Goal: Task Accomplishment & Management: Complete application form

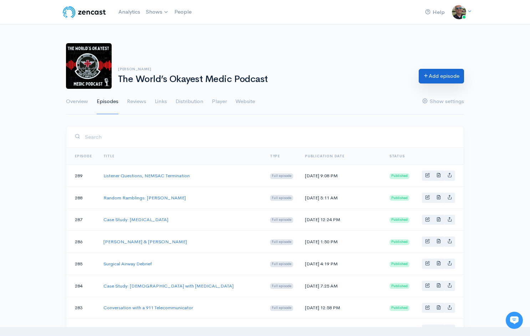
click at [430, 76] on link "Add episode" at bounding box center [441, 76] width 45 height 15
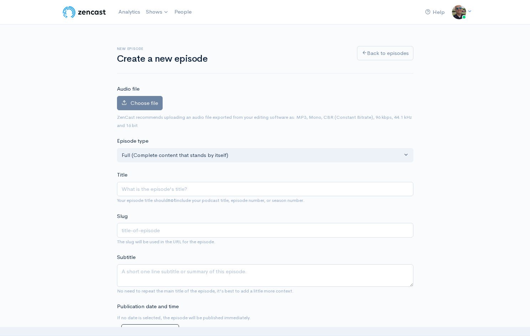
type input "Y"
type input "y"
type input "Ye"
type input "ye"
type input "Yes"
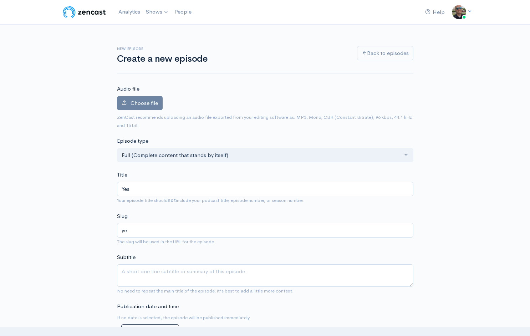
type input "yes"
type input "Yes, t"
type input "yes-t"
type input "Yes, th"
type input "yes-th"
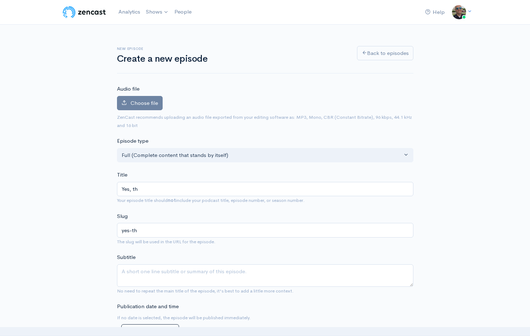
type input "Yes, t"
type input "yes-t"
type input "Yes,"
type input "yes"
type input "Yes, T"
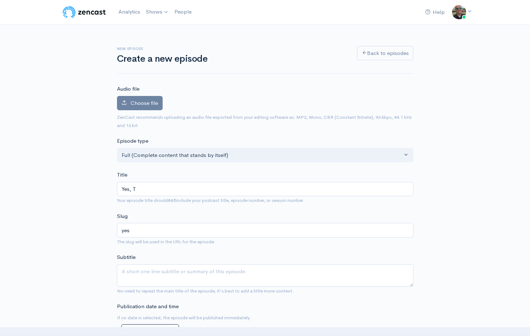
type input "yes-t"
type input "Yes, Th"
type input "yes-th"
type input "Yes, Tha"
type input "yes-tha"
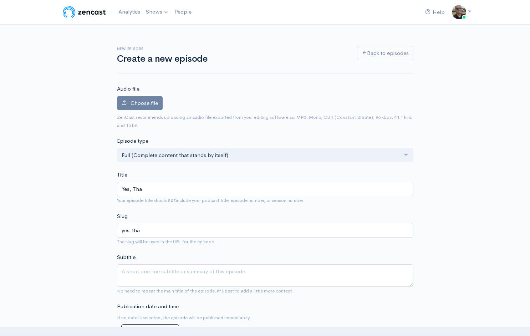
type input "Yes, That"
type input "yes-that"
type input "Yes, That aw"
type input "yes-that-aw"
type input "Yes, That awi"
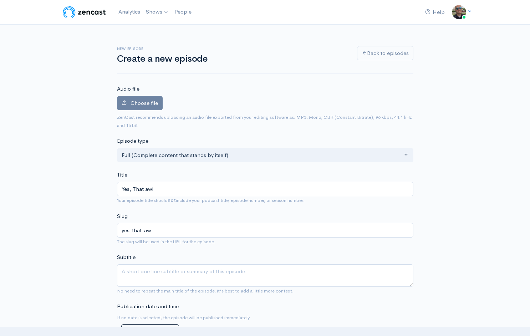
type input "yes-that-awi"
type input "Yes, That aw"
type input "yes-that-aw"
type input "Yes, That a"
type input "yes-that-a"
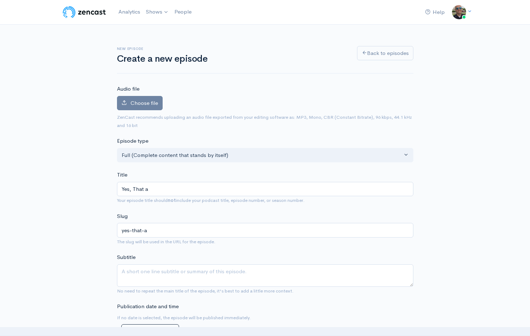
type input "Yes, That"
type input "yes-that"
type input "Yes, That W"
type input "yes-that-w"
type input "Yes, That Wid"
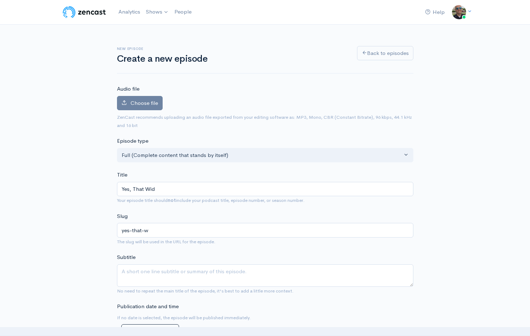
type input "yes-that-wid"
type input "Yes, That Wide"
type input "yes-that-wide"
type input "Yes, That Wide C"
type input "yes-that-wide-c"
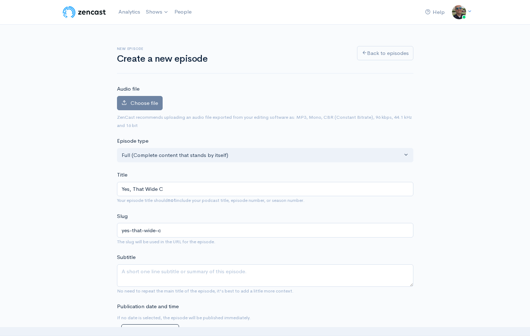
type input "Yes, That Wide Co"
type input "yes-that-wide-co"
type input "Yes, That Wide Com"
type input "yes-that-wide-com"
type input "Yes, That Wide Comp"
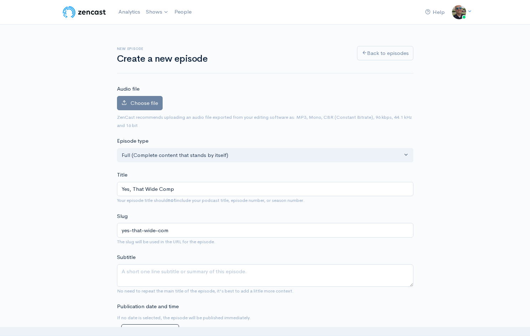
type input "yes-that-wide-comp"
type input "Yes, That Wide Comple"
type input "yes-that-wide-comple"
type input "Yes, That Wide Complex"
type input "yes-that-wide-complex"
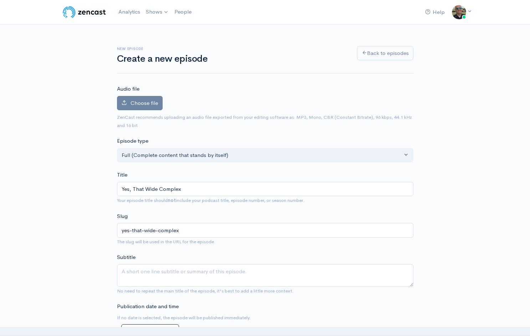
type input "Yes, That Wide Complex T"
type input "yes-that-wide-complex-t"
type input "Yes, That Wide Complex Ta"
type input "yes-that-wide-complex-ta"
type input "Yes, That Wide Complex Tach"
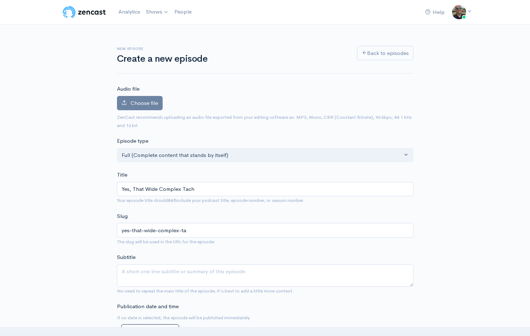
type input "yes-that-wide-complex-tach"
type input "Yes, That Wide Complex Tach is"
type input "yes-that-wide-complex-tach-is"
type input "Yes, That Wide Complex Tach is P"
type input "yes-that-wide-complex-tach-is-p"
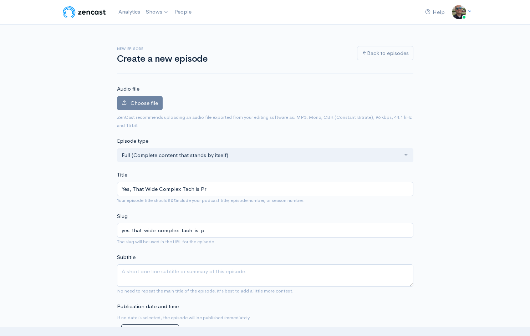
type input "Yes, That Wide Complex Tach is Pro"
type input "yes-that-wide-complex-tach-is-pro"
type input "Yes, That Wide Complex Tach is Prob"
type input "yes-that-wide-complex-tach-is-prob"
type input "Yes, That Wide Complex Tach is Probabl"
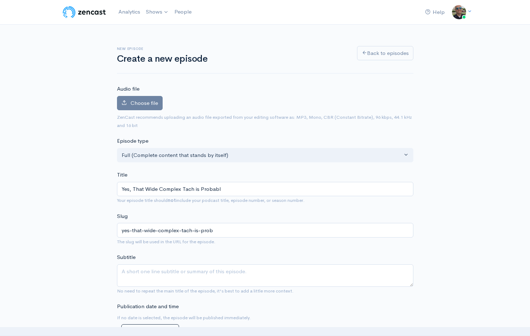
type input "yes-that-wide-complex-tach-is-probabl"
type input "Yes, That Wide Complex Tach is Probably"
type input "yes-that-wide-complex-tach-is-probably"
type input "Yes, That Wide Complex Tach is Probably V"
type input "yes-that-wide-complex-tach-is-probably-v"
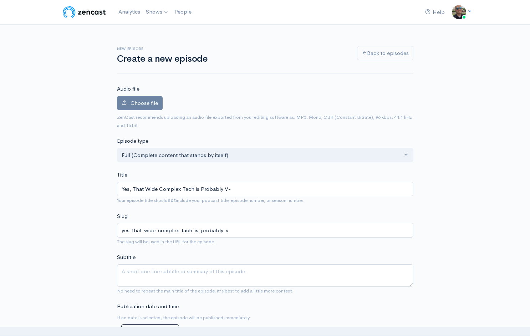
type input "Yes, That Wide Complex Tach is Probably V-T"
type input "yes-that-wide-complex-tach-is-probably-v-t"
type input "Yes, That Wide Complex Tach is Probably V-Ta"
type input "yes-that-wide-complex-tach-is-probably-v-ta"
type input "Yes, That Wide Complex Tach is Probably V-T"
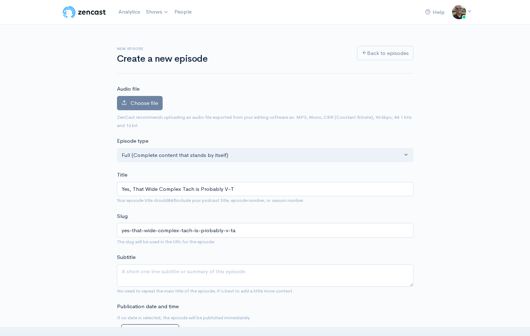
type input "yes-that-wide-complex-tach-is-probably-v-t"
type input "Yes, That Wide Complex Tach is Probably V-"
type input "yes-that-wide-complex-tach-is-probably-v"
type input "Yes, That Wide Complex Tach is Probably VT"
type input "yes-that-wide-complex-tach-is-probably-vt"
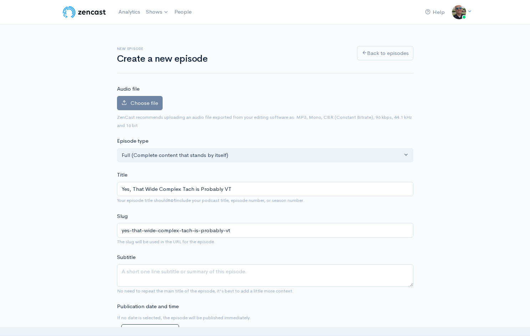
type input "Yes, That Wide Complex Tach is Probably VT"
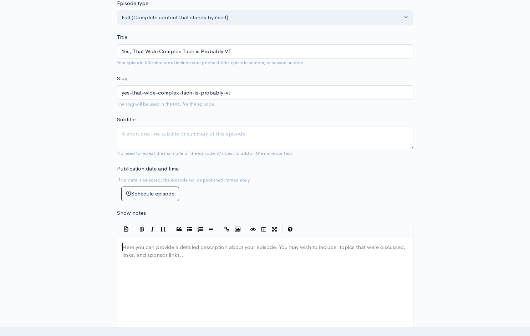
scroll to position [134, 0]
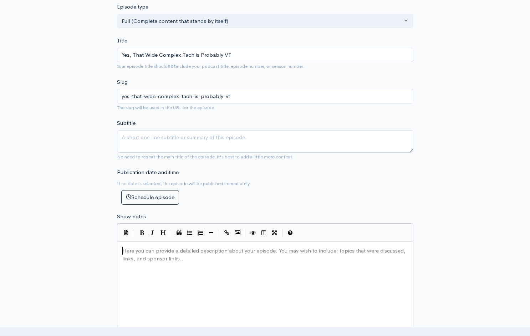
click at [172, 263] on div "Here you can provide a detailed description about your episode. You may wish to…" at bounding box center [274, 308] width 307 height 125
type textarea "LISTENER DISCRETION IS ADVISED."
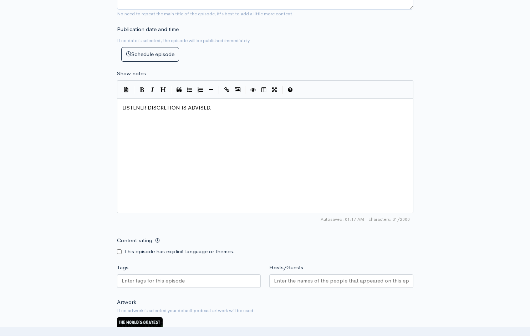
scroll to position [277, 0]
type textarea "Reer"
type textarea "ferences:"
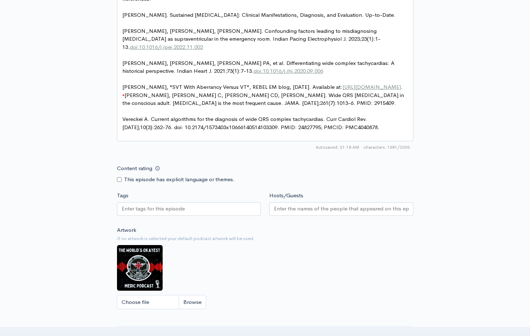
scroll to position [402, 0]
click at [118, 177] on input "Content rating" at bounding box center [119, 179] width 5 height 5
checkbox input "true"
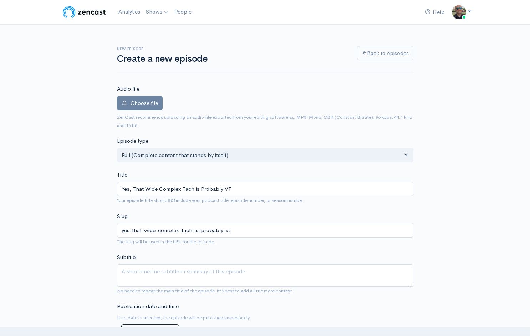
scroll to position [0, 0]
click at [136, 105] on span "Choose file" at bounding box center [144, 103] width 27 height 7
click at [0, 0] on input "Choose file" at bounding box center [0, 0] width 0 height 0
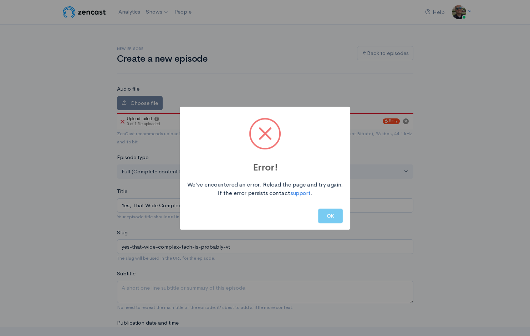
click at [336, 218] on button "OK" at bounding box center [330, 216] width 25 height 15
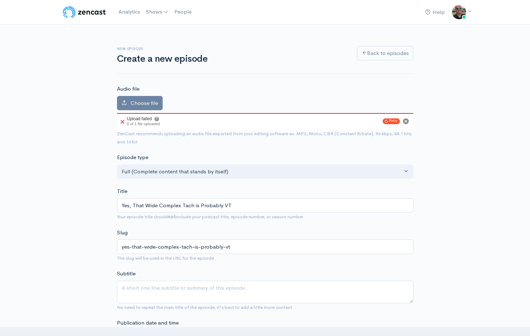
click at [406, 121] on icon "Cancel" at bounding box center [406, 121] width 3 height 3
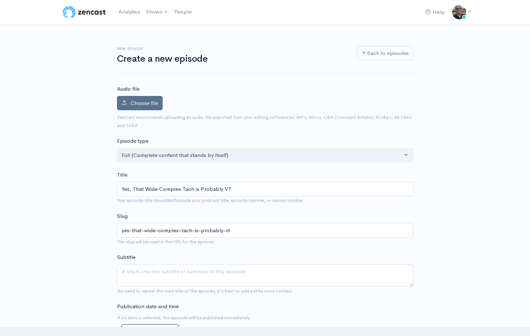
click at [143, 101] on span "Choose file" at bounding box center [144, 103] width 27 height 7
click at [0, 0] on input "Choose file" at bounding box center [0, 0] width 0 height 0
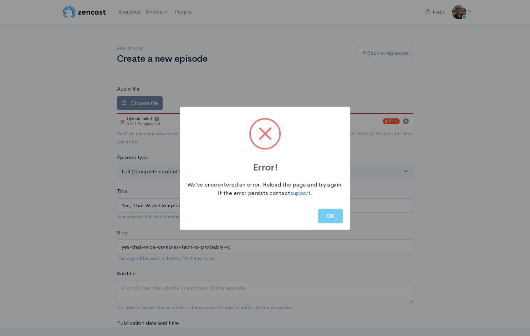
click at [332, 219] on button "OK" at bounding box center [330, 216] width 25 height 15
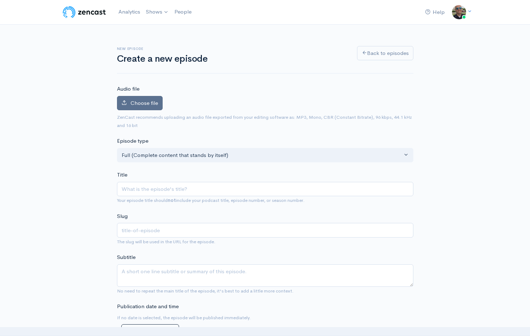
click at [146, 101] on span "Choose file" at bounding box center [144, 103] width 27 height 7
click at [0, 0] on input "Choose file" at bounding box center [0, 0] width 0 height 0
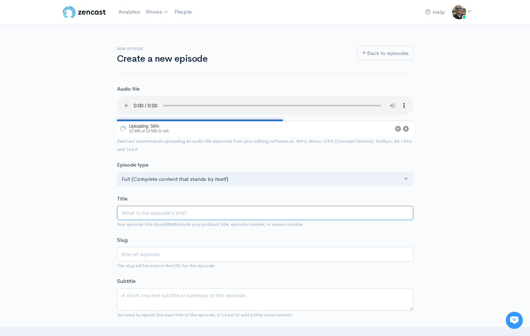
click at [187, 206] on input "Title" at bounding box center [265, 213] width 297 height 15
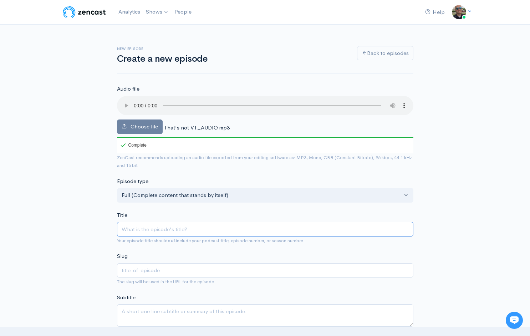
click at [171, 222] on input "Title" at bounding box center [265, 229] width 297 height 15
type input "Y"
type input "y"
type input "Ye"
type input "ye"
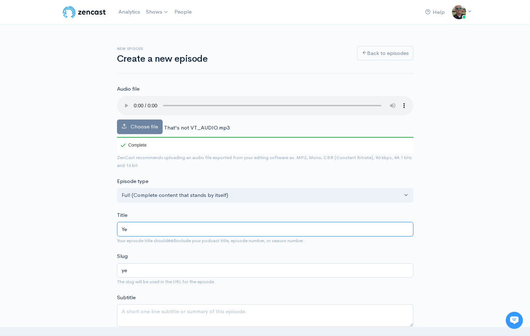
type input "Yes"
type input "yes"
type input "Yes, T"
type input "yes-t"
type input "Yes, Th"
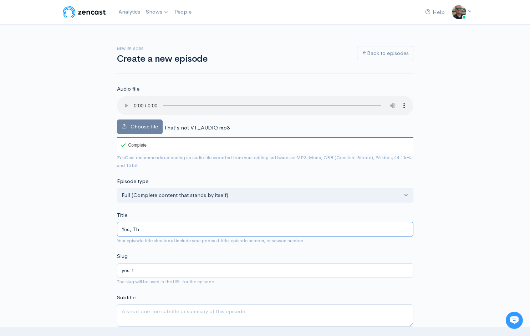
type input "yes-th"
type input "Yes, Tha"
type input "yes-tha"
type input "Yes, That"
type input "yes-that"
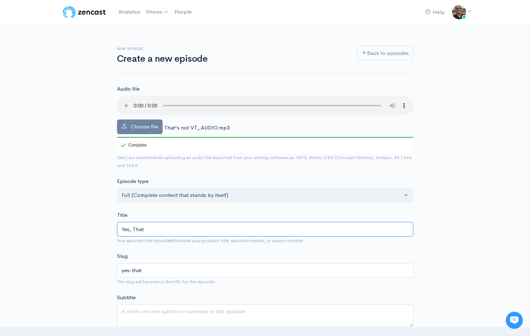
type input "Yes, That W"
type input "yes-that-w"
type input "Yes, That Wi"
type input "yes-that-wi"
type input "Yes, That Wid"
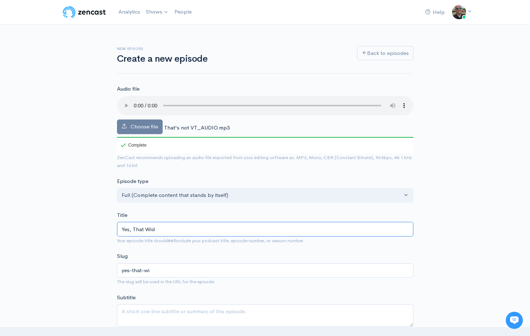
type input "yes-that-wid"
type input "Yes, That Wide"
type input "yes-that-wide"
type input "Yes, That Wide C"
type input "yes-that-wide-c"
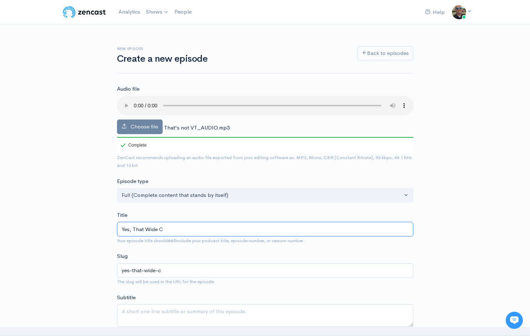
type input "Yes, That Wide Co"
type input "yes-that-wide-co"
type input "Yes, That Wide Com"
type input "yes-that-wide-com"
type input "Yes, That Wide Comp"
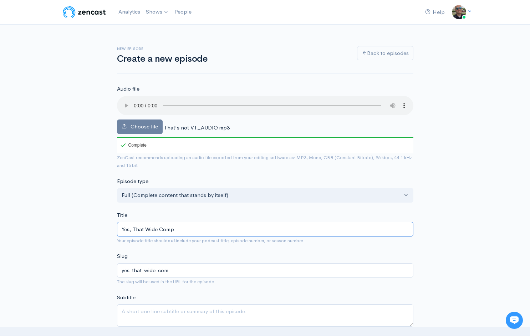
type input "yes-that-wide-comp"
type input "Yes, That Wide Comple"
type input "yes-that-wide-comple"
type input "Yes, That Wide Complex"
type input "yes-that-wide-complex"
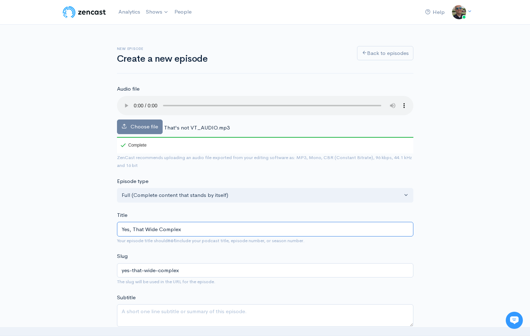
type input "Yes, That Wide Complex t"
type input "yes-that-wide-complex-t"
type input "Yes, That Wide Complex ta"
type input "yes-that-wide-complex-ta"
type input "Yes, That Wide Complex tac"
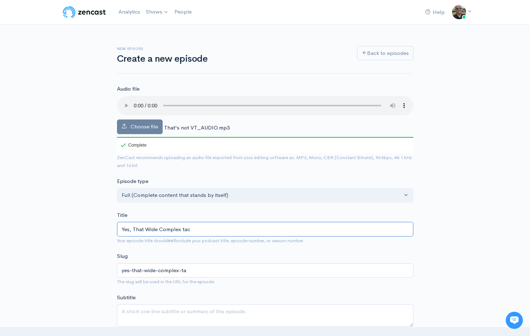
type input "yes-that-wide-complex-tac"
type input "Yes, That Wide Complex ta"
type input "yes-that-wide-complex-ta"
type input "Yes, That Wide Complex t"
type input "yes-that-wide-complex-t"
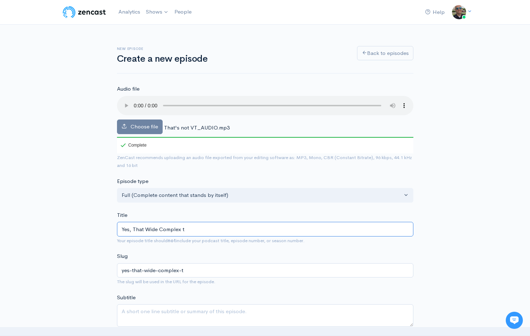
type input "Yes, That Wide Complex"
type input "yes-that-wide-complex"
type input "Yes, That Wide Complex T"
type input "yes-that-wide-complex-t"
type input "Yes, That Wide Complex Ta"
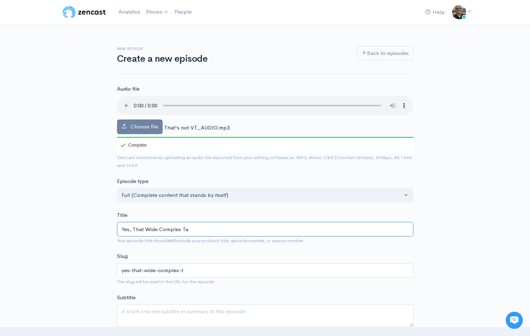
type input "yes-that-wide-complex-ta"
type input "Yes, That Wide Complex Tach"
type input "yes-that-wide-complex-tach"
type input "Yes, That Wide Complex Tachy"
type input "yes-that-wide-complex-tachy"
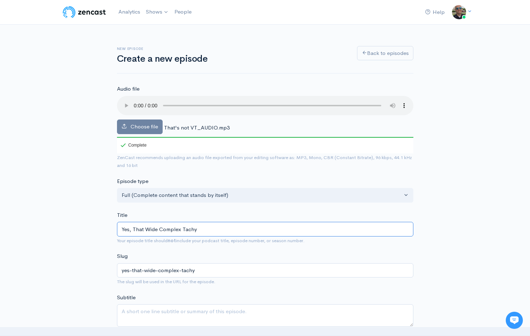
type input "Yes, That Wide Complex Tach"
type input "yes-that-wide-complex-tach"
type input "Yes, That Wide Complex Tach is"
type input "yes-that-wide-complex-tach-is"
type input "Yes, That Wide Complex Tach is P"
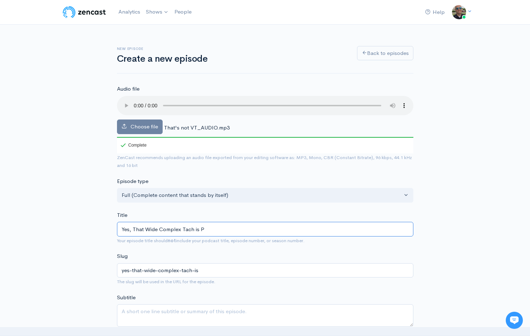
type input "yes-that-wide-complex-tach-is-p"
type input "Yes, That Wide Complex Tach is Pro"
type input "yes-that-wide-complex-tach-is-pro"
type input "Yes, That Wide Complex Tach is Prob"
type input "yes-that-wide-complex-tach-is-prob"
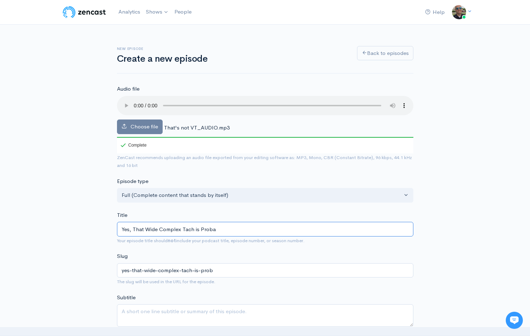
type input "Yes, That Wide Complex Tach is Probab"
type input "yes-that-wide-complex-tach-is-probab"
type input "Yes, That Wide Complex Tach is Probabl"
type input "yes-that-wide-complex-tach-is-probabl"
type input "Yes, That Wide Complex Tach is Probably"
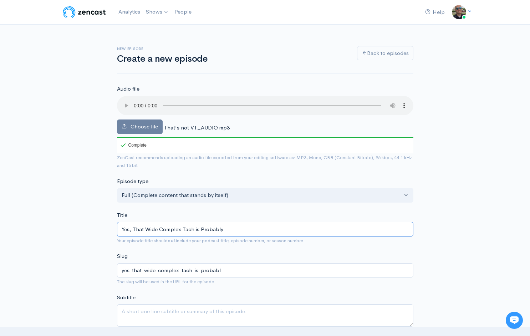
type input "yes-that-wide-complex-tach-is-probably"
type input "Yes, That Wide Complex Tach is Probably V"
type input "yes-that-wide-complex-tach-is-probably-v"
type input "Yes, That Wide Complex Tach is Probably VT"
type input "yes-that-wide-complex-tach-is-probably-vt"
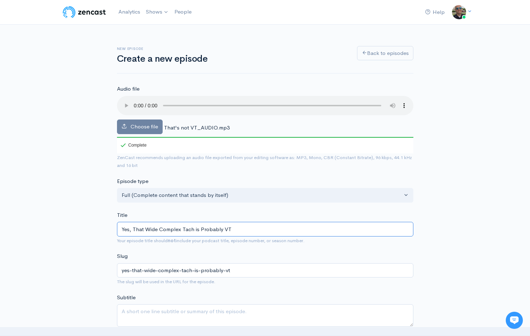
type input "Yes, That Wide Complex Tach is Probably VT"
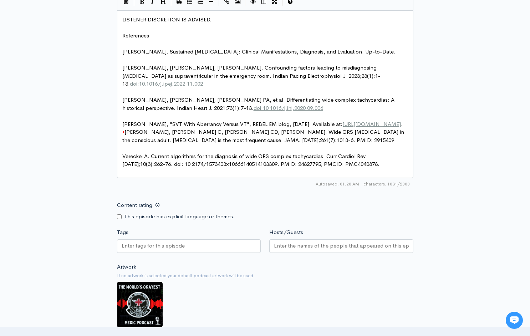
scroll to position [409, 0]
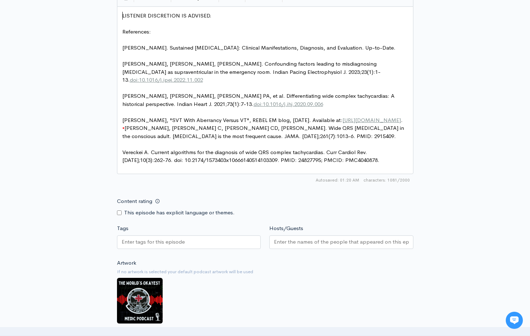
click at [119, 211] on input "Content rating" at bounding box center [119, 213] width 5 height 5
checkbox input "true"
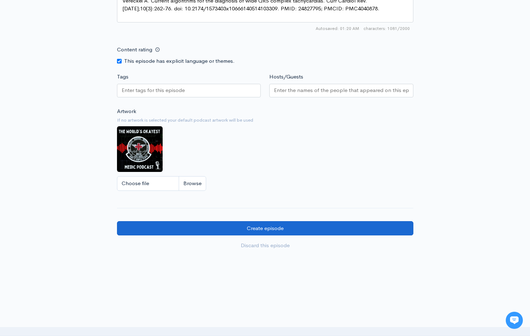
click at [267, 221] on input "Create episode" at bounding box center [265, 228] width 297 height 15
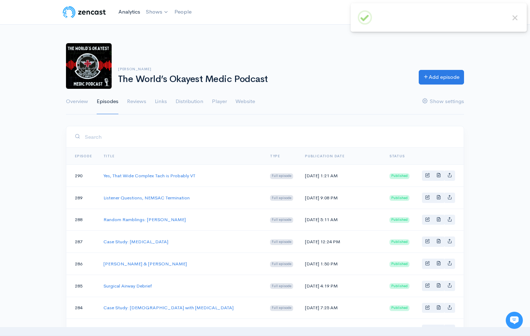
click at [129, 14] on link "Analytics" at bounding box center [129, 11] width 27 height 15
